Goal: Information Seeking & Learning: Find specific fact

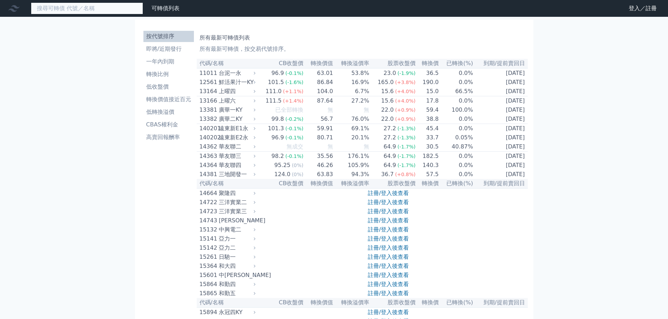
click at [128, 9] on input at bounding box center [87, 8] width 112 height 12
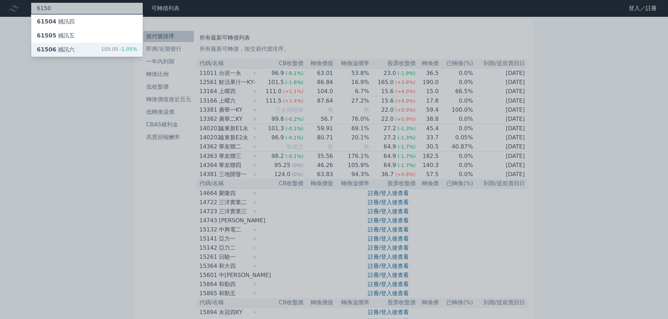
type input "6150"
click at [127, 44] on div "61506 撼訊六 105.05 -1.05%" at bounding box center [86, 50] width 111 height 14
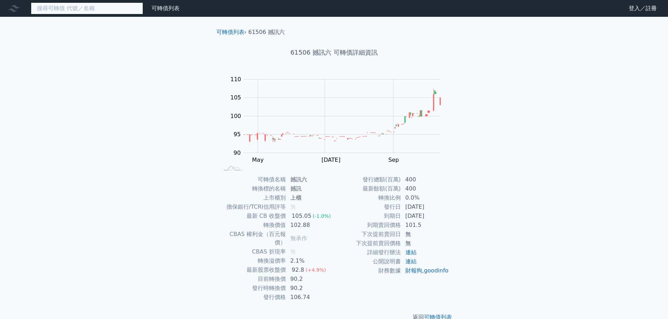
click at [133, 10] on input at bounding box center [87, 8] width 112 height 12
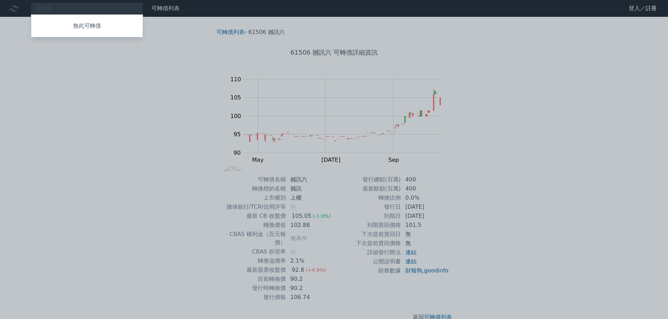
click at [133, 10] on div at bounding box center [334, 159] width 668 height 319
click at [133, 10] on div "3443 無此可轉債" at bounding box center [87, 8] width 112 height 12
click at [130, 9] on div at bounding box center [334, 159] width 668 height 319
click at [130, 9] on div "8926 無此可轉債" at bounding box center [87, 8] width 112 height 12
click at [130, 9] on div at bounding box center [334, 159] width 668 height 319
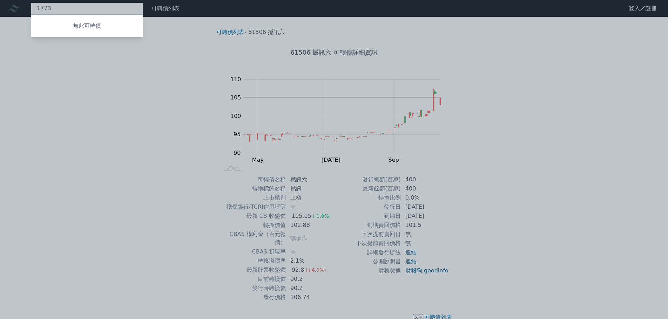
click at [130, 9] on div "1773 無此可轉債" at bounding box center [87, 8] width 112 height 12
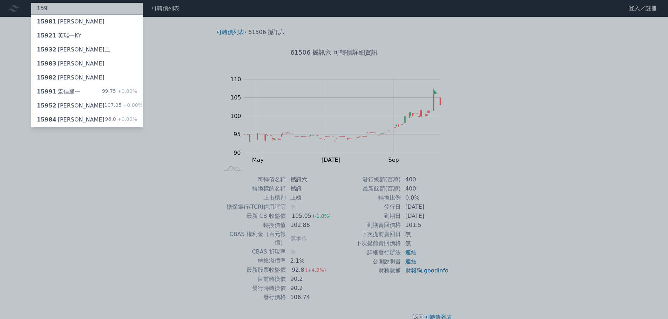
type input "1590"
